Goal: Task Accomplishment & Management: Manage account settings

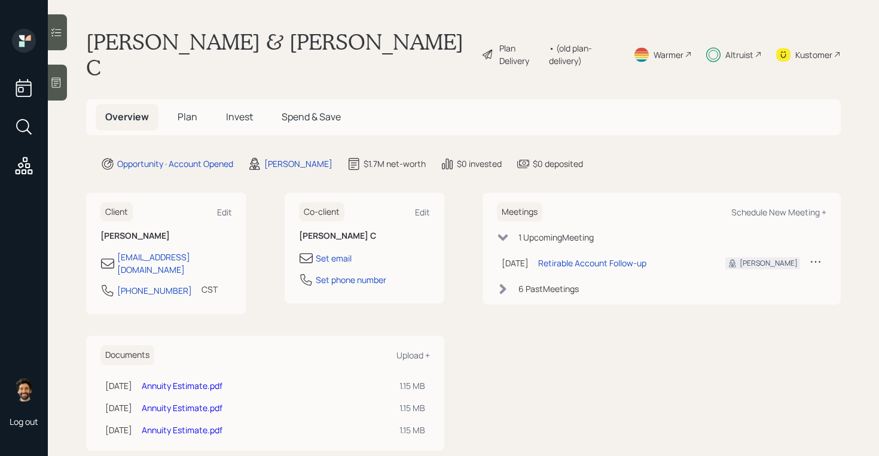
click at [742, 48] on div "Altruist" at bounding box center [739, 54] width 28 height 13
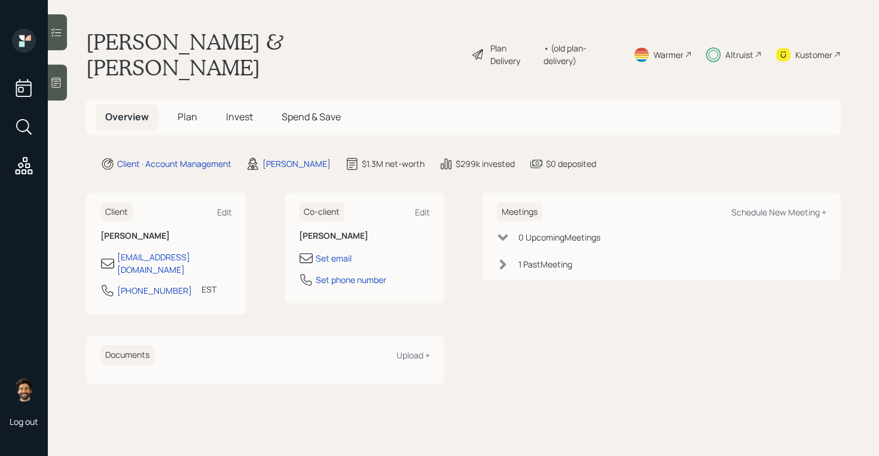
click at [245, 110] on span "Invest" at bounding box center [239, 116] width 27 height 13
